Goal: Find contact information: Find contact information

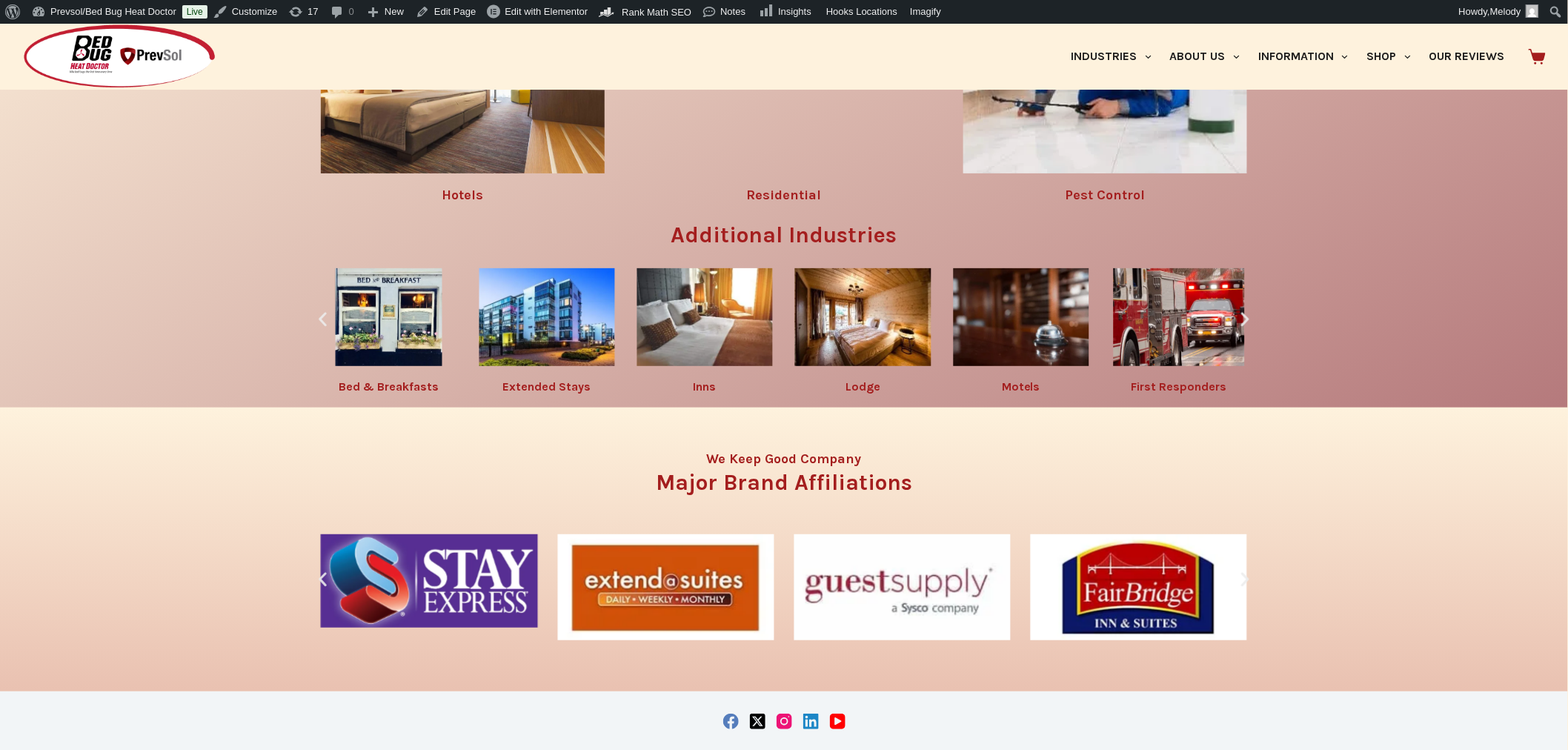
scroll to position [2740, 0]
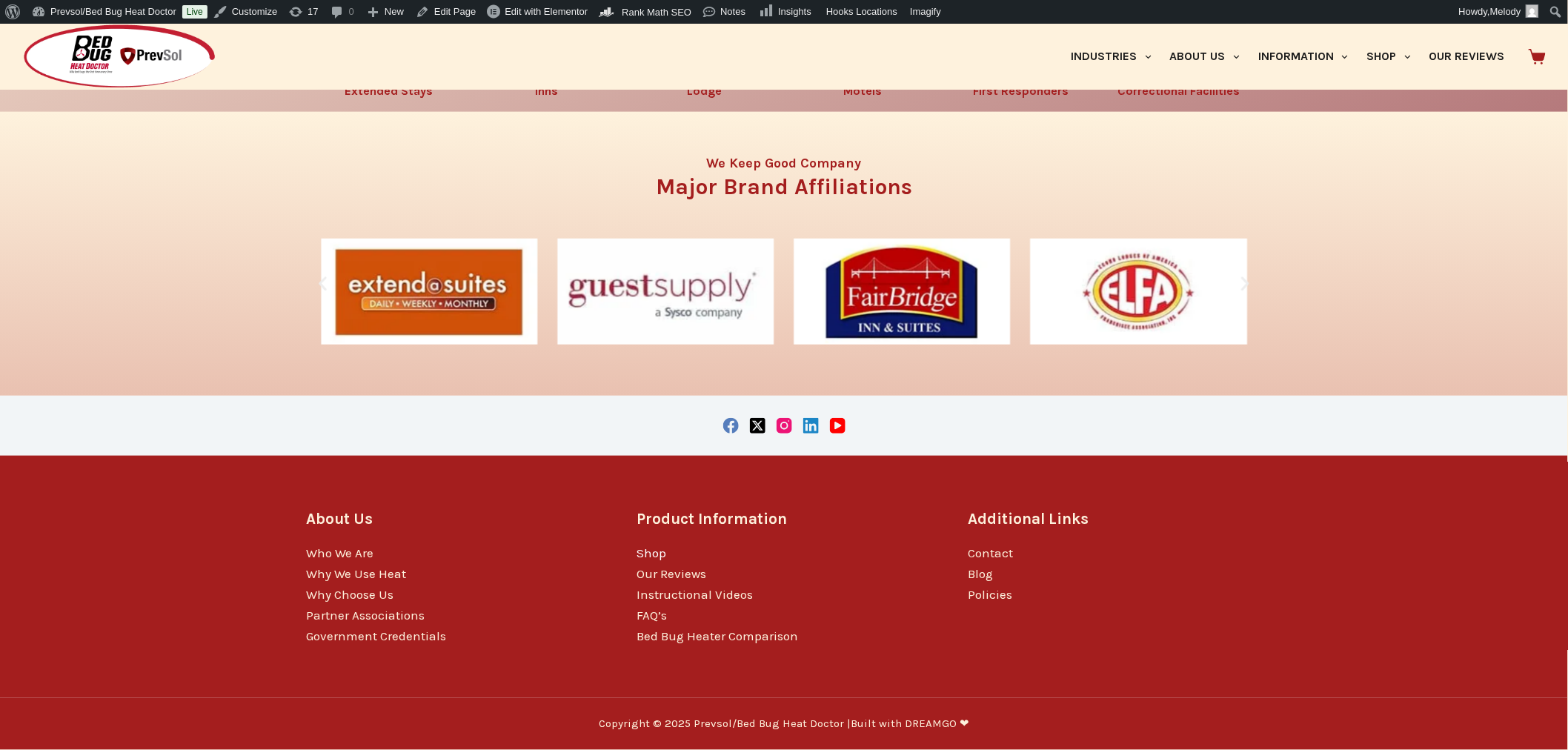
click at [653, 554] on link "Shop" at bounding box center [652, 553] width 30 height 15
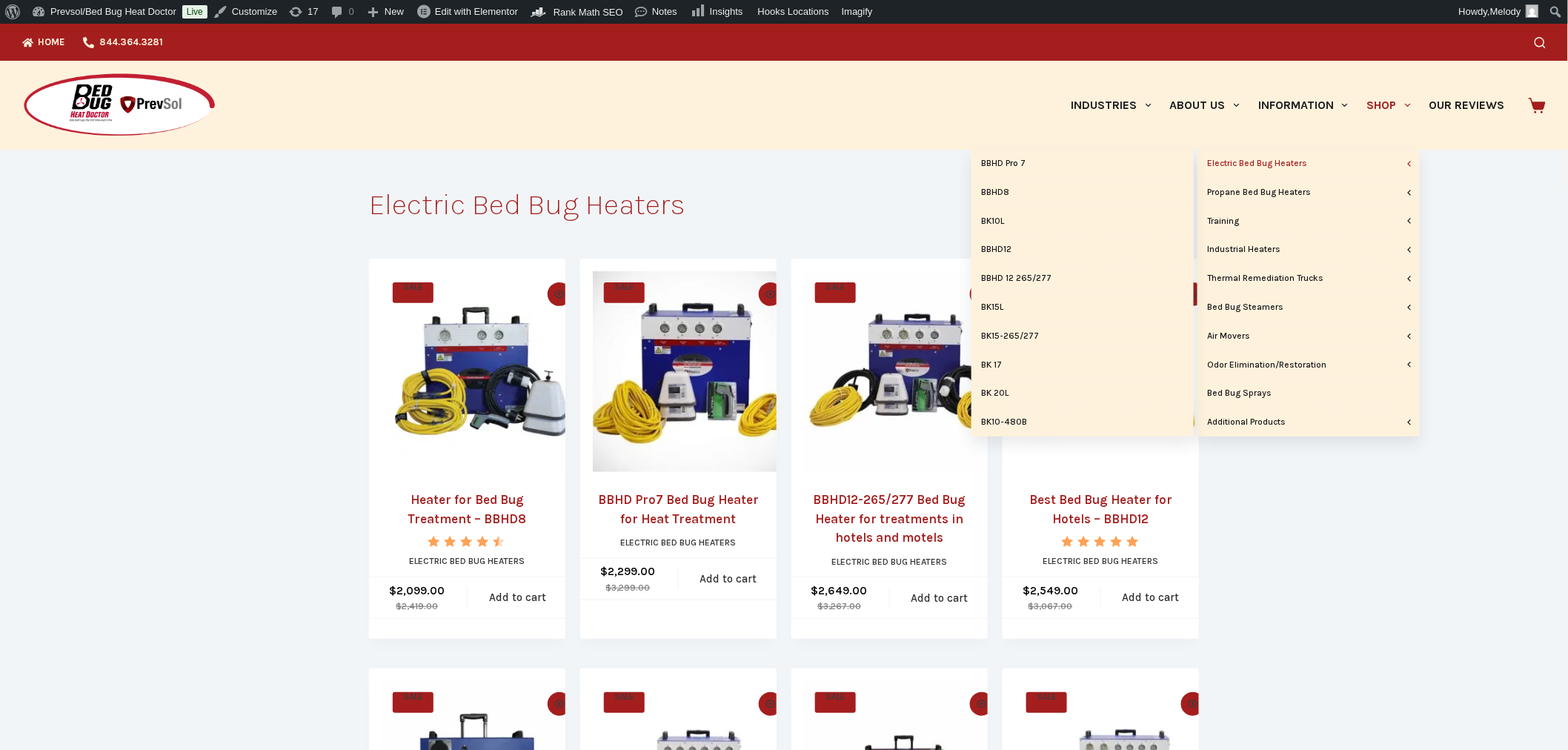
click at [1291, 154] on link "Electric Bed Bug Heaters" at bounding box center [1309, 164] width 222 height 28
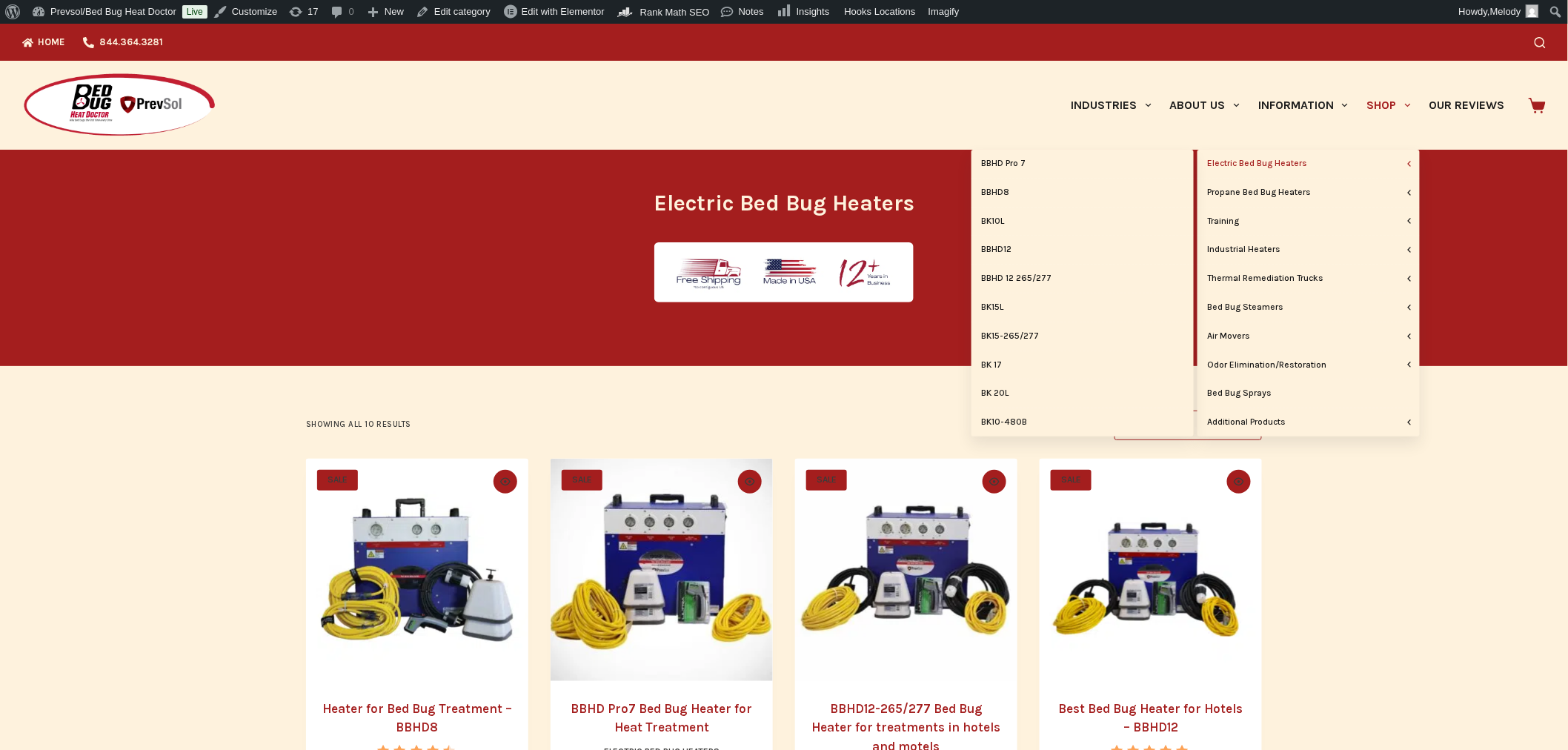
click at [1294, 164] on link "Electric Bed Bug Heaters" at bounding box center [1309, 164] width 222 height 28
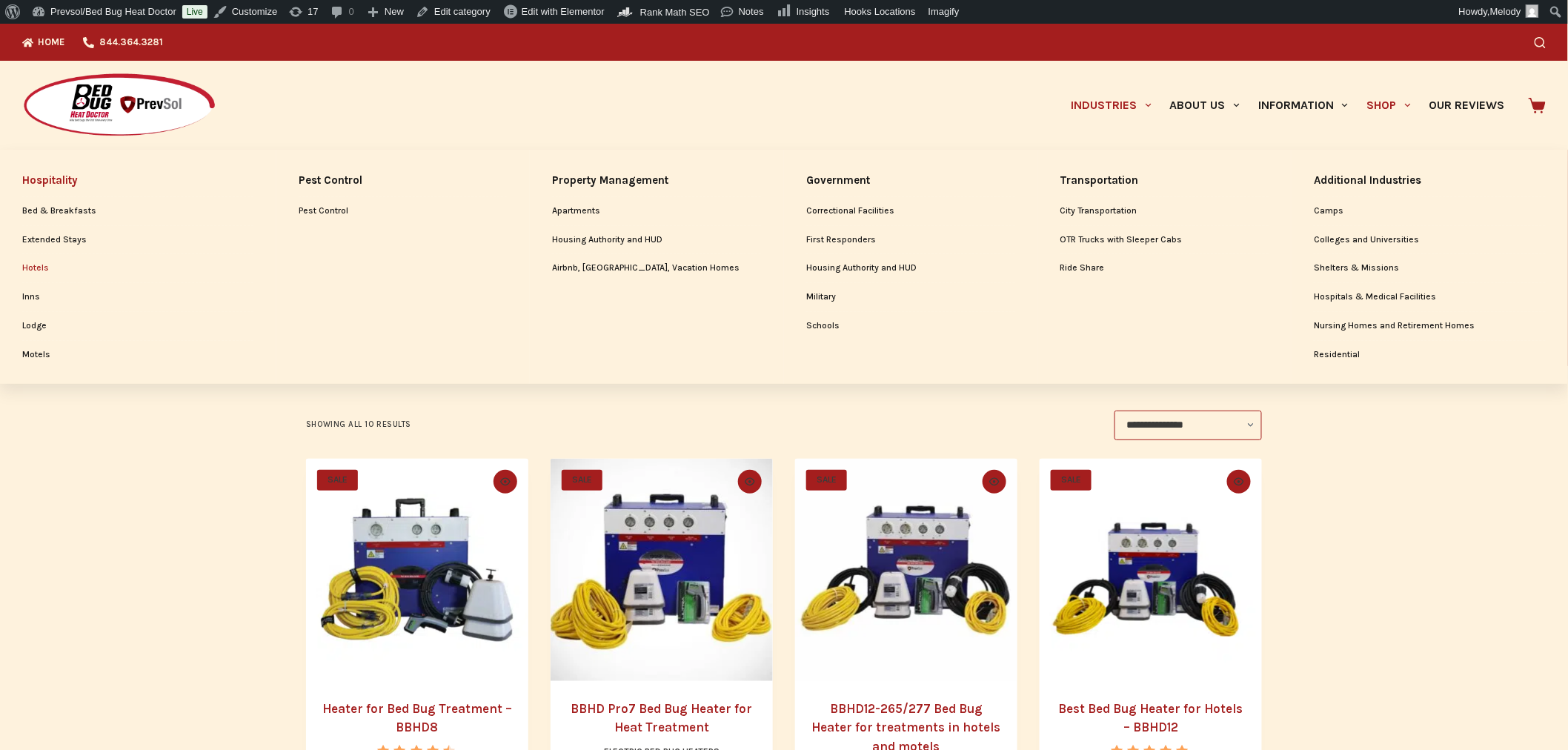
click at [23, 268] on link "Hotels" at bounding box center [138, 269] width 231 height 28
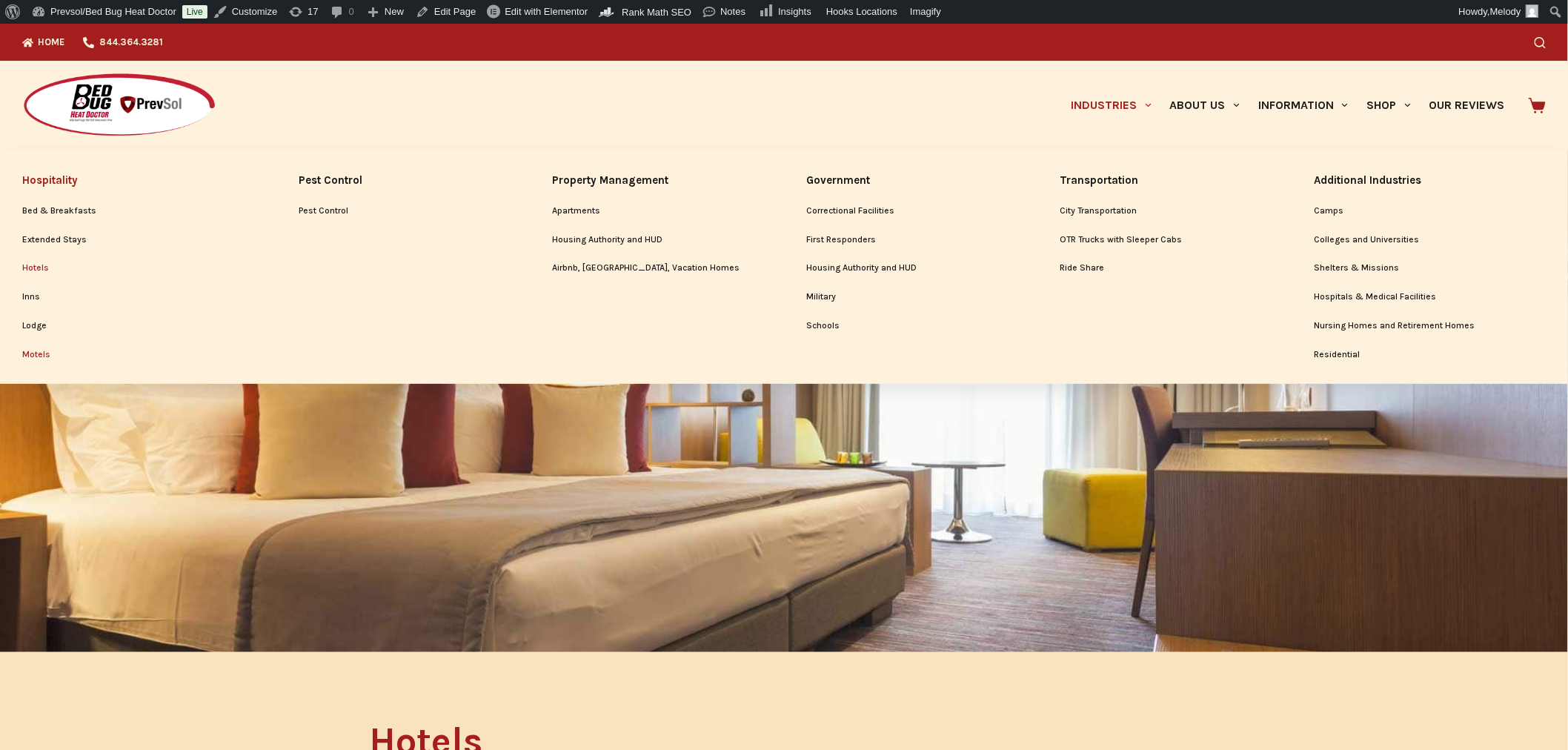
click at [27, 356] on link "Motels" at bounding box center [138, 355] width 231 height 28
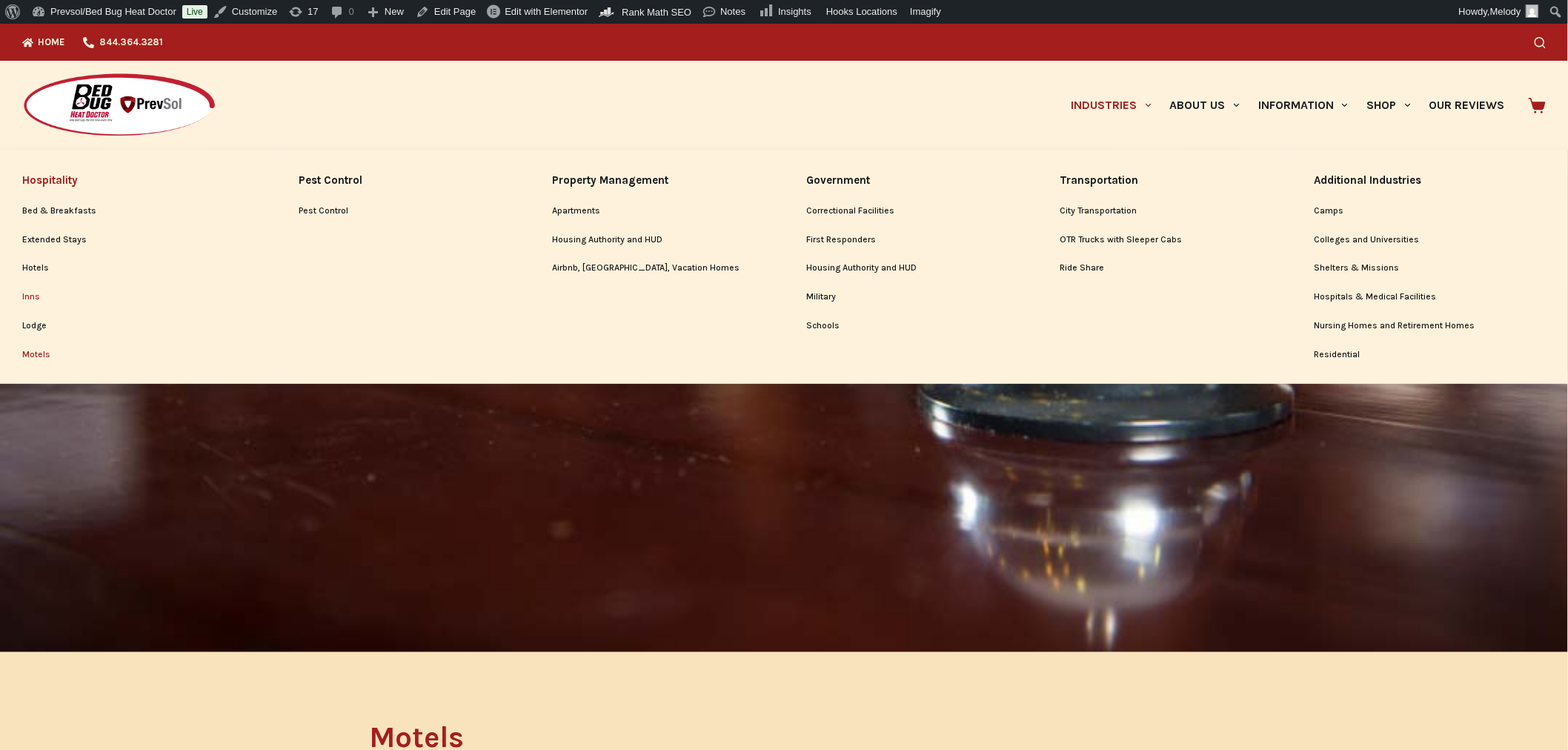
click at [27, 293] on link "Inns" at bounding box center [138, 298] width 231 height 28
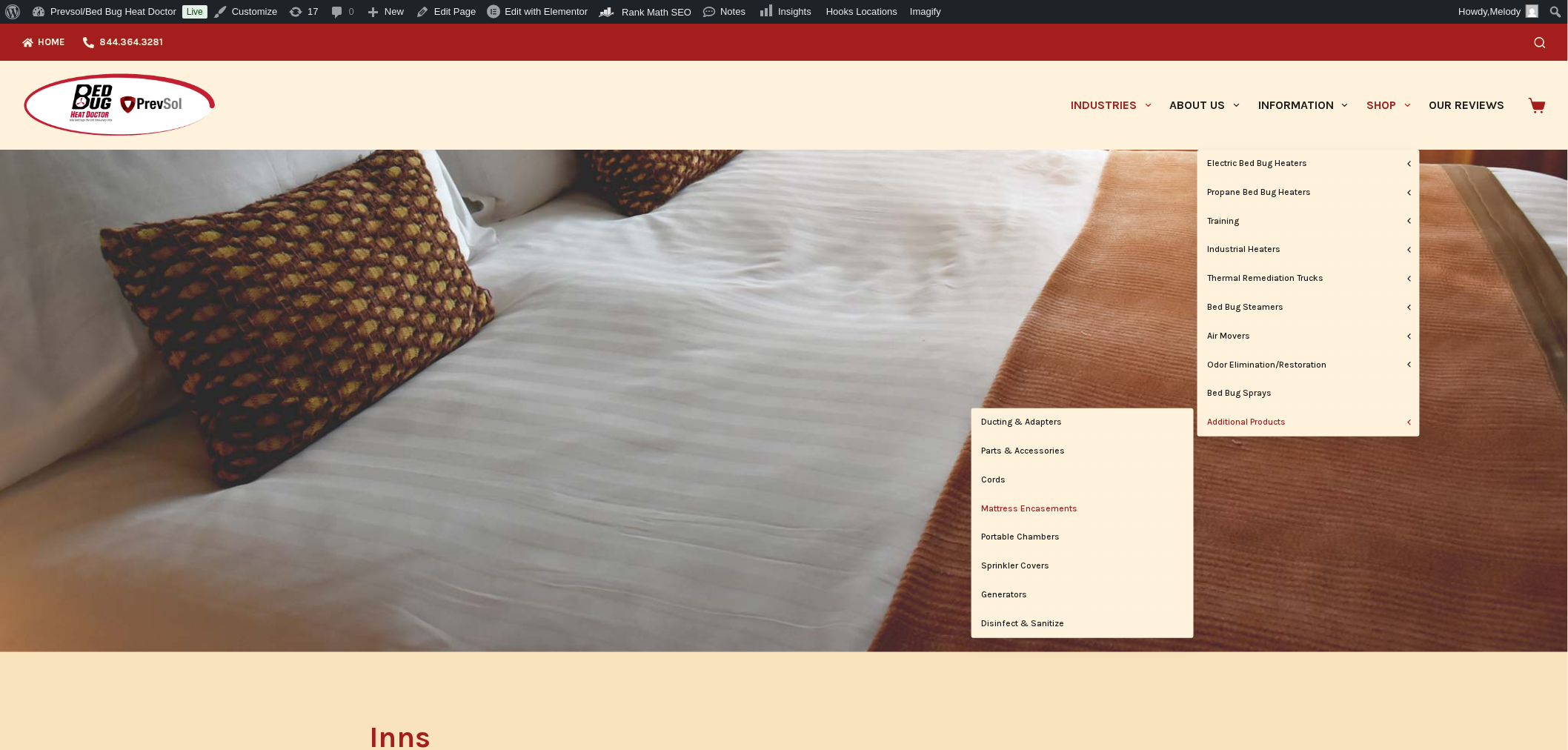
click at [1030, 505] on link "Mattress Encasements" at bounding box center [1082, 509] width 222 height 28
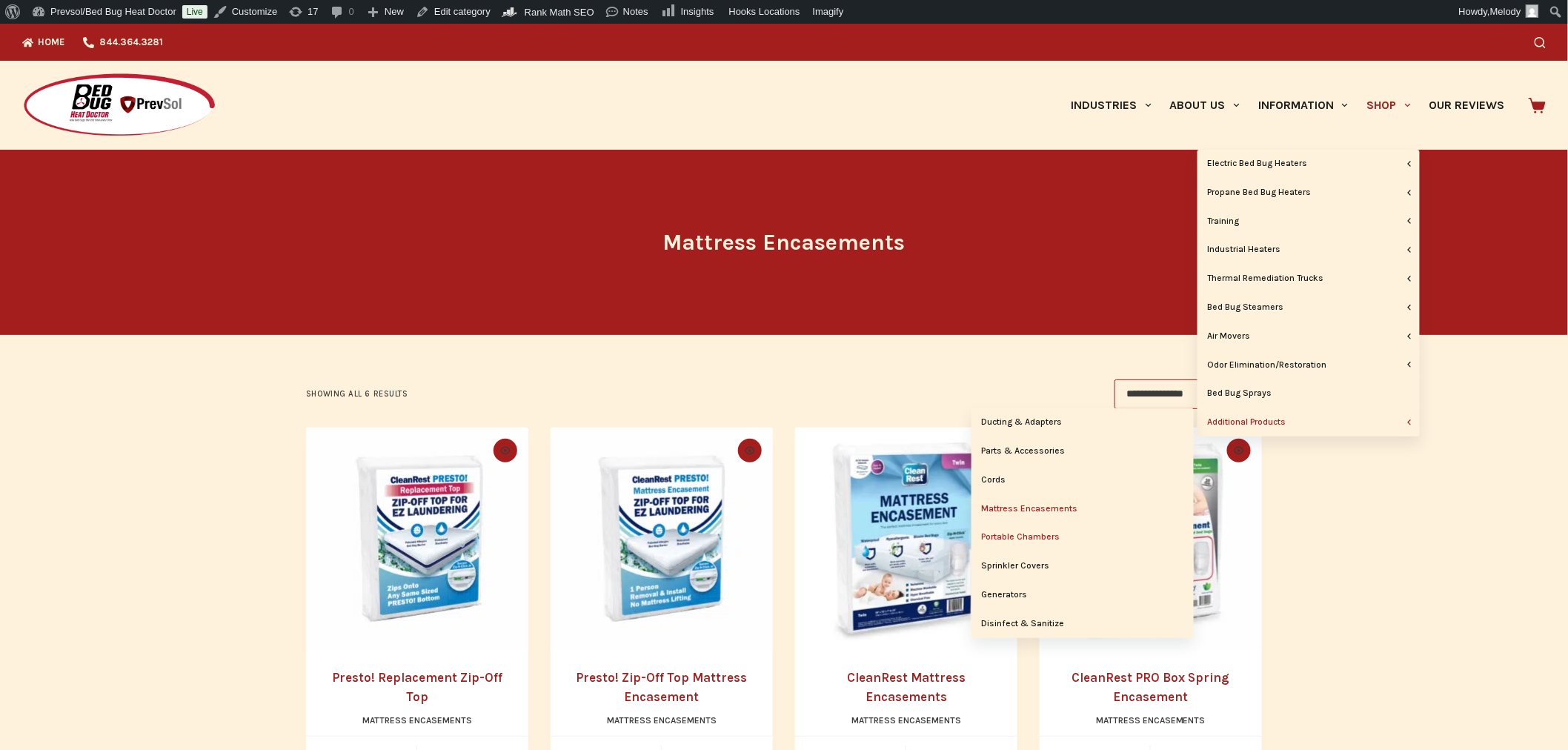
click at [1027, 537] on link "Portable Chambers" at bounding box center [1082, 537] width 222 height 28
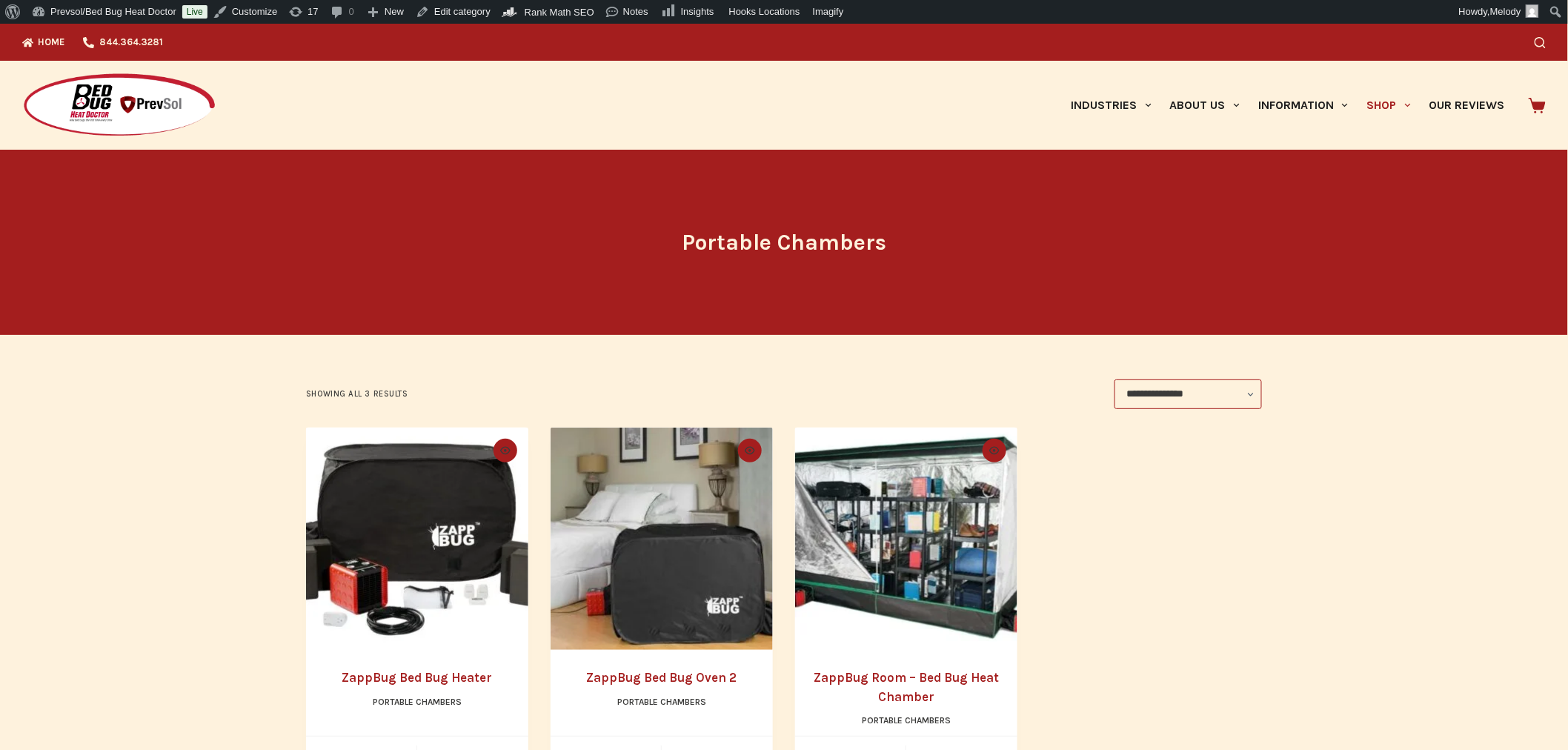
scroll to position [448, 0]
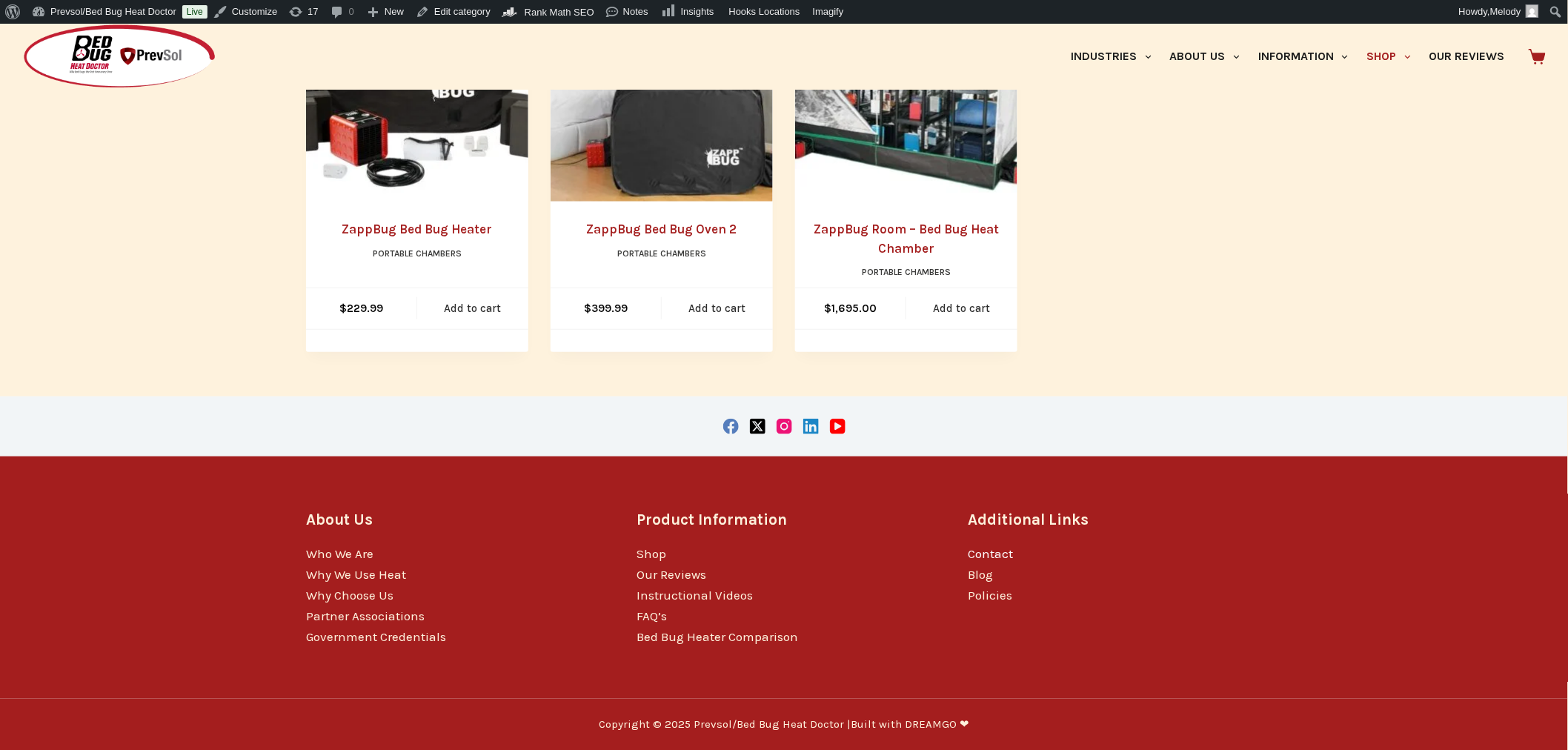
click at [995, 550] on link "Contact" at bounding box center [990, 554] width 46 height 15
